Goal: Information Seeking & Learning: Learn about a topic

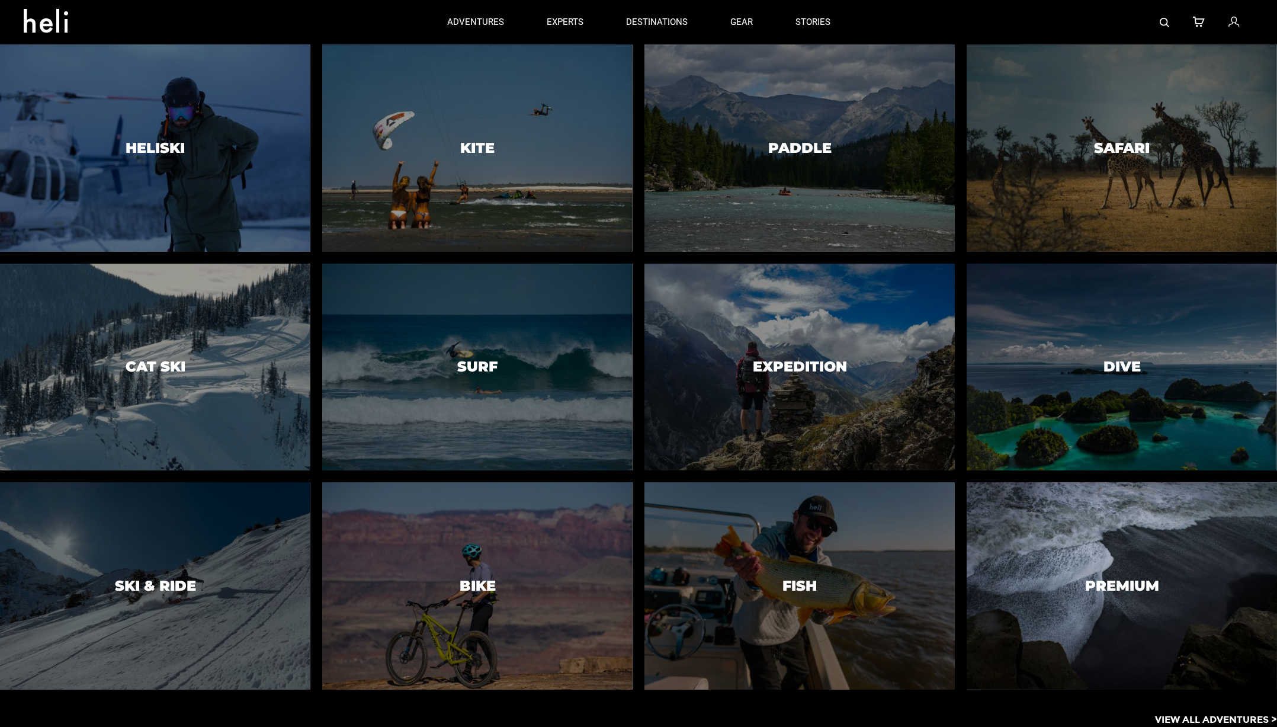
click at [1115, 632] on div at bounding box center [1122, 585] width 316 height 211
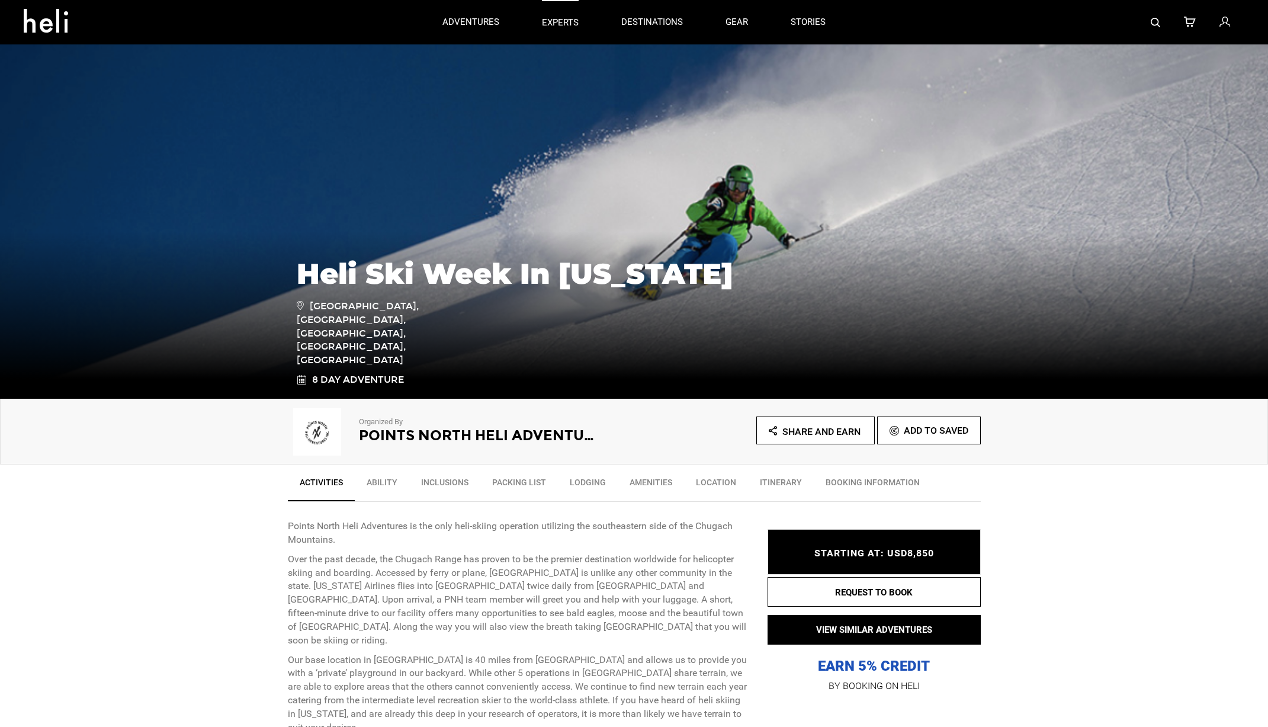
click at [559, 20] on p "experts" at bounding box center [560, 23] width 37 height 12
click at [740, 18] on link "gear" at bounding box center [737, 22] width 23 height 44
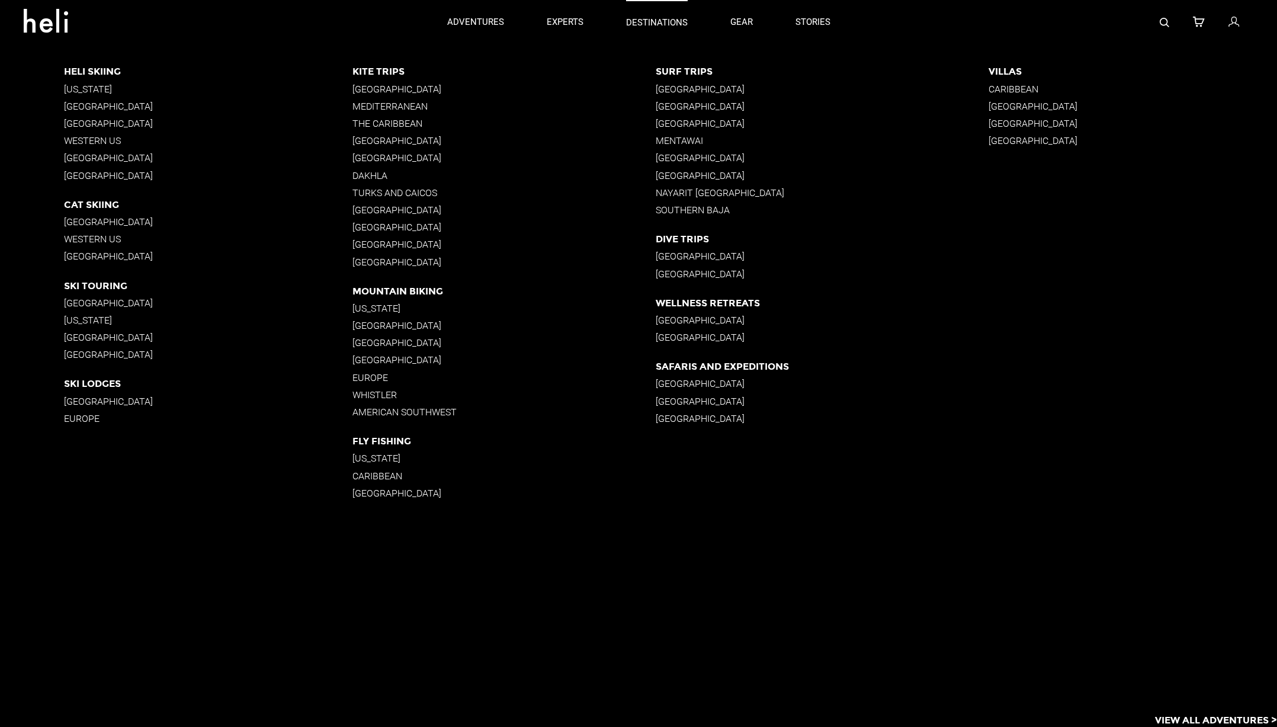
click at [628, 18] on p "destinations" at bounding box center [657, 23] width 62 height 12
